Goal: Transaction & Acquisition: Book appointment/travel/reservation

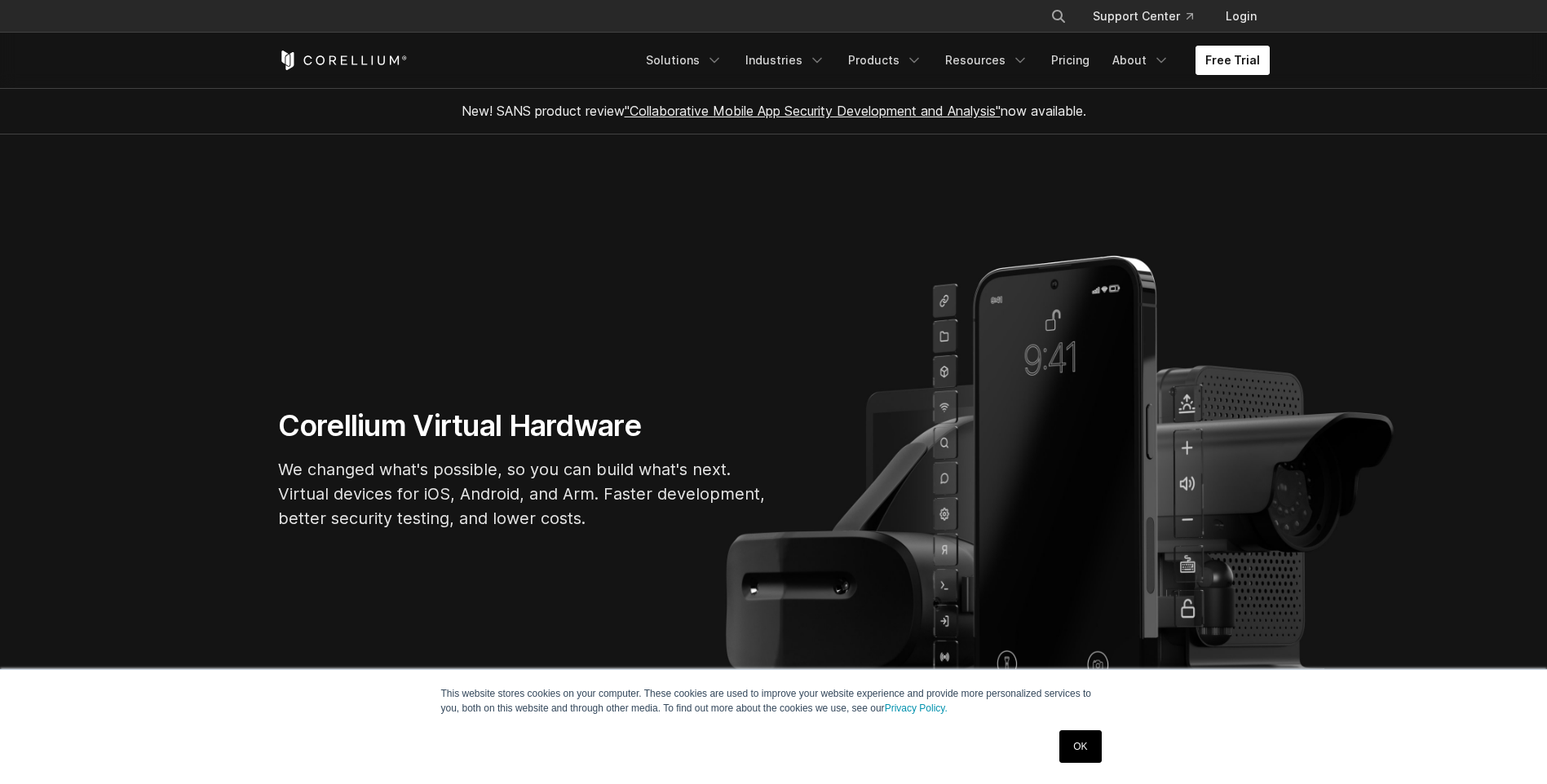
drag, startPoint x: 0, startPoint y: 0, endPoint x: 1229, endPoint y: 62, distance: 1230.6
click at [1229, 62] on link "Free Trial" at bounding box center [1233, 60] width 74 height 30
click at [1226, 56] on link "Free Trial" at bounding box center [1233, 60] width 74 height 30
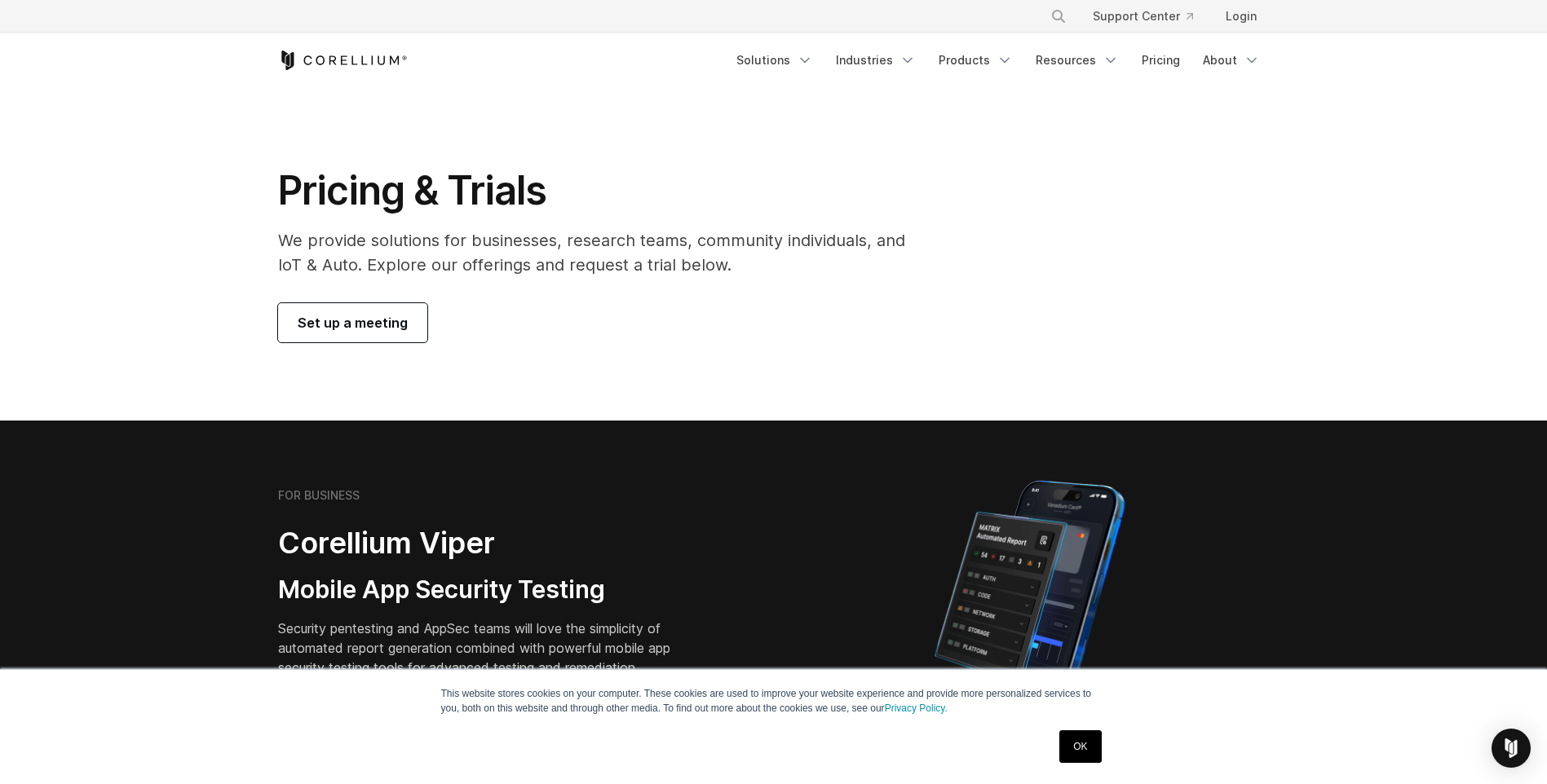
click at [372, 328] on span "Set up a meeting" at bounding box center [352, 323] width 110 height 20
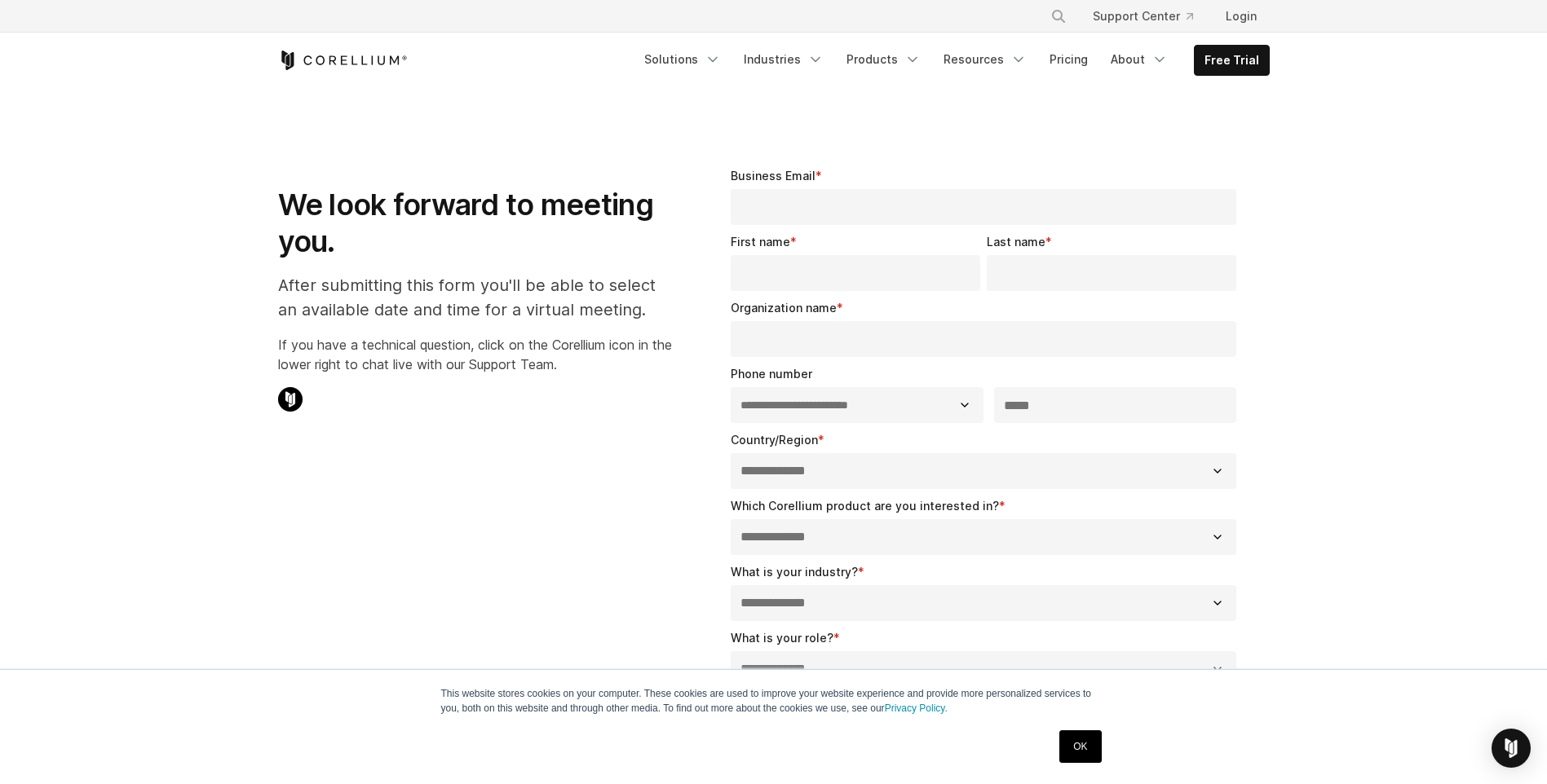
select select "**"
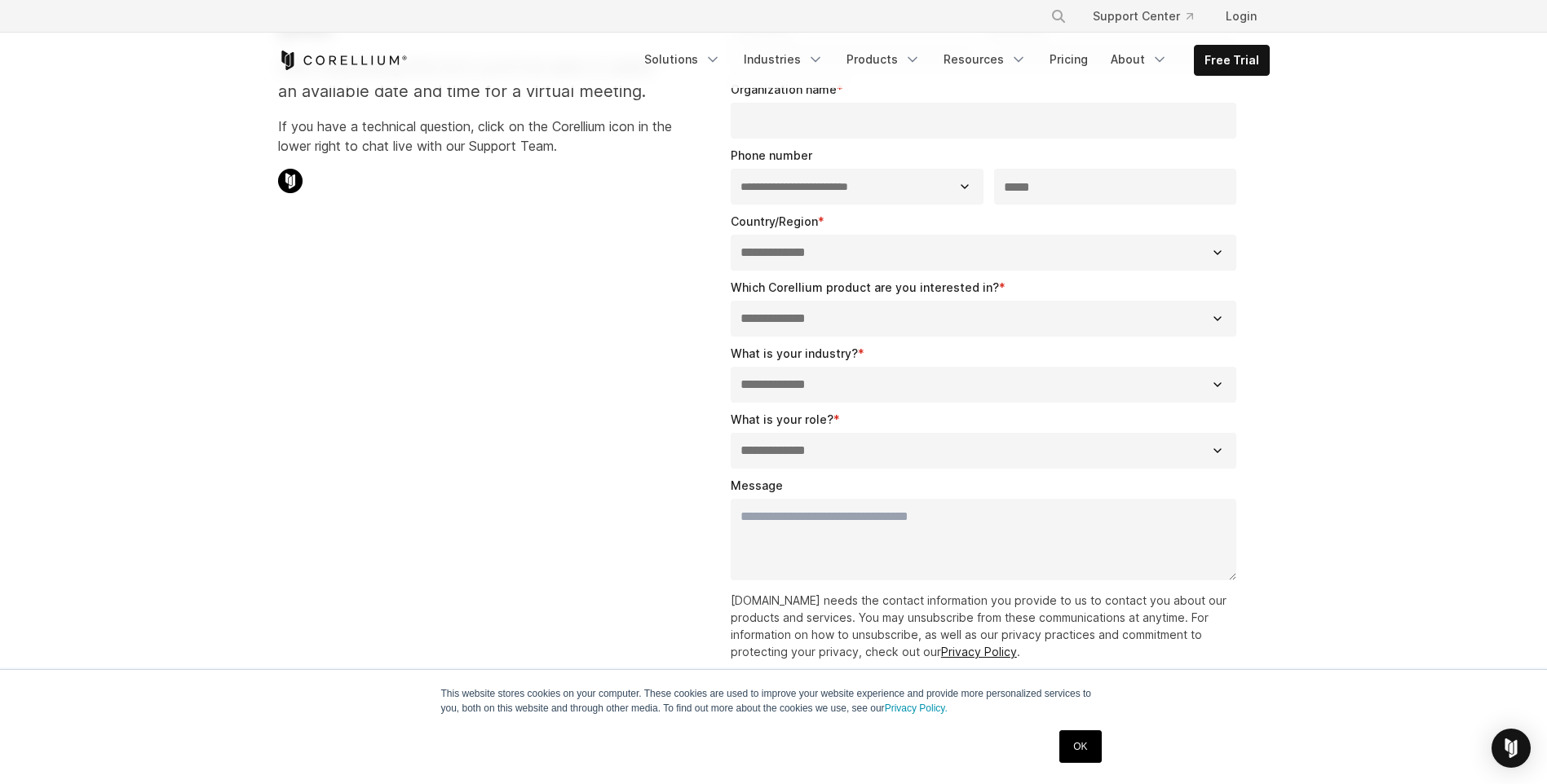
scroll to position [407, 0]
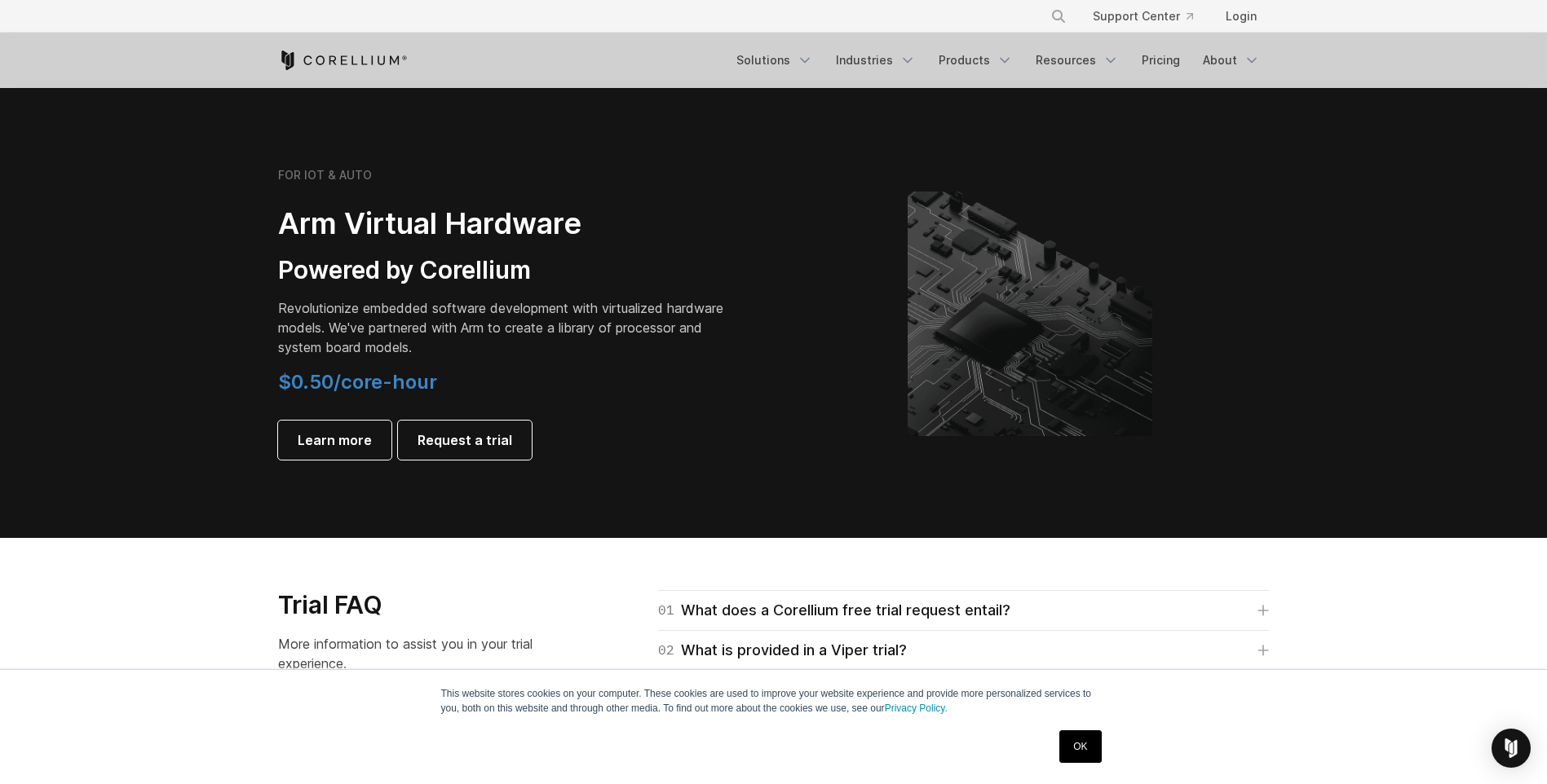
scroll to position [1957, 0]
